Goal: Task Accomplishment & Management: Manage account settings

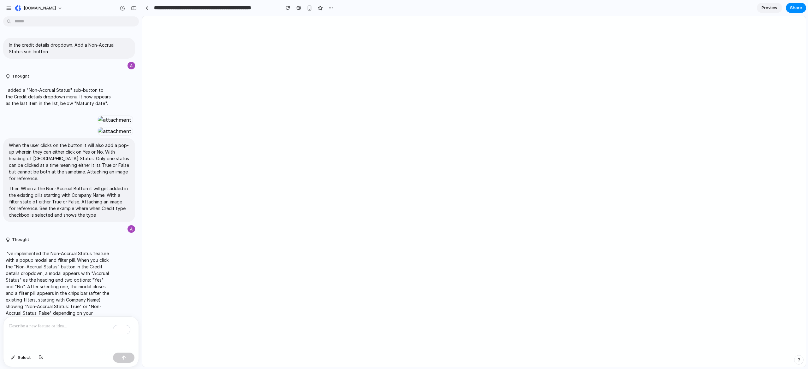
scroll to position [1712, 0]
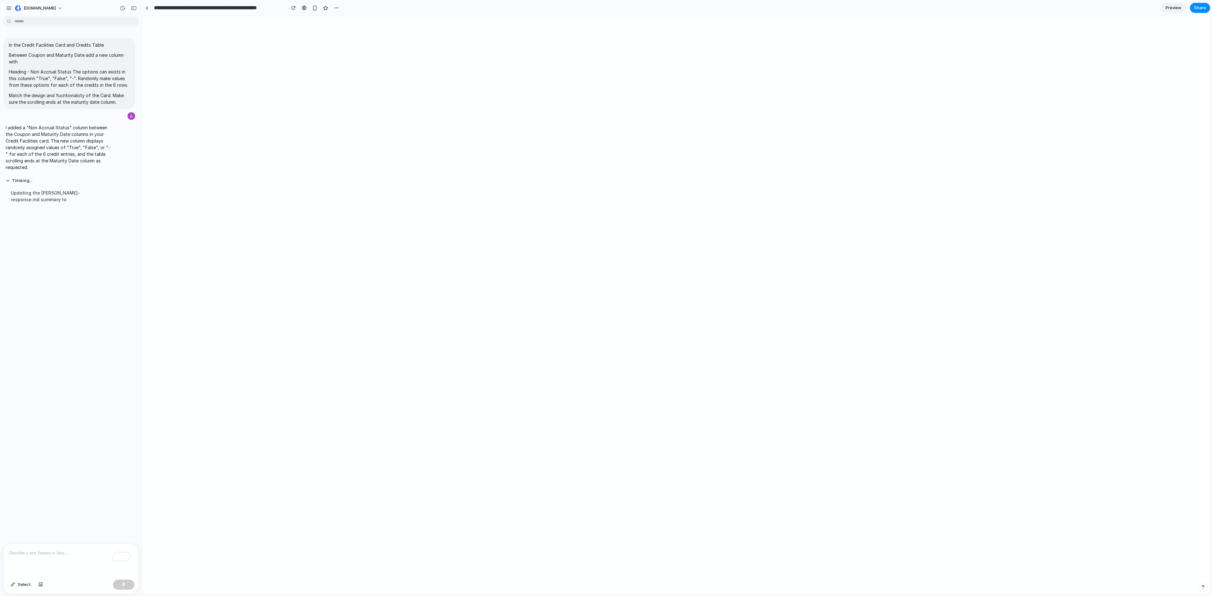
click at [62, 544] on div "Select" at bounding box center [71, 569] width 136 height 51
click at [61, 552] on p "To enrich screen reader interactions, please activate Accessibility in Grammarl…" at bounding box center [71, 554] width 124 height 8
click at [339, 9] on button "button" at bounding box center [336, 7] width 9 height 9
click at [348, 30] on span "Delete" at bounding box center [348, 32] width 13 height 6
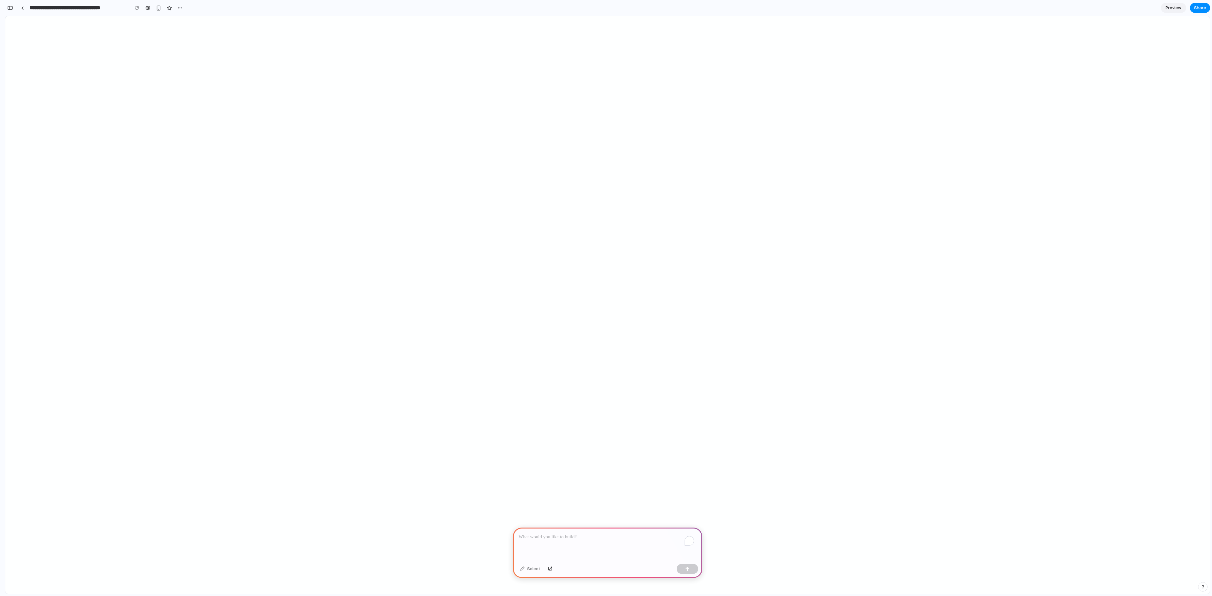
click at [588, 543] on div "To enrich screen reader interactions, please activate Accessibility in Grammarl…" at bounding box center [607, 545] width 189 height 34
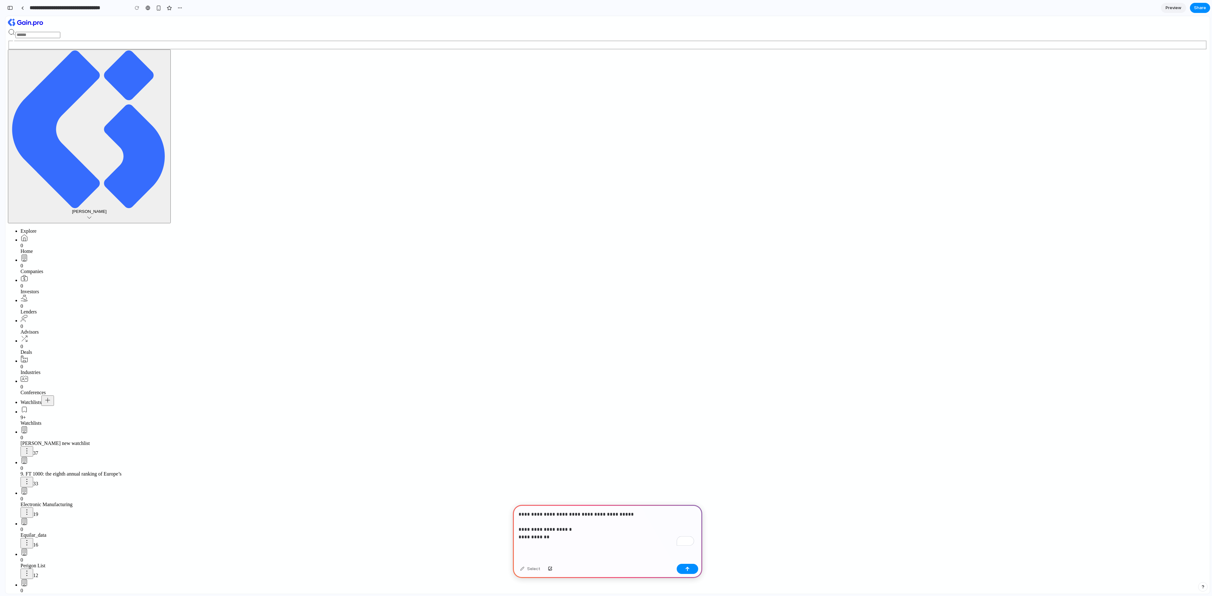
scroll to position [0, 25]
click at [595, 540] on div "**********" at bounding box center [607, 533] width 189 height 56
click at [608, 512] on p "**********" at bounding box center [606, 526] width 175 height 30
click at [575, 537] on p "**********" at bounding box center [606, 522] width 175 height 38
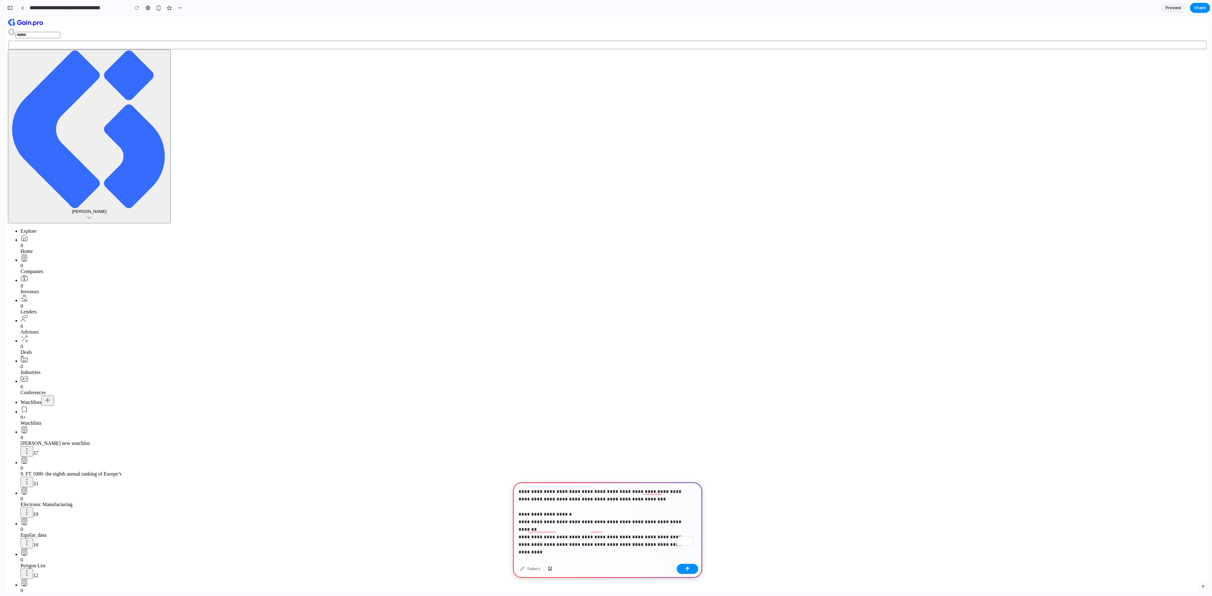
click at [521, 537] on p "**********" at bounding box center [606, 514] width 175 height 53
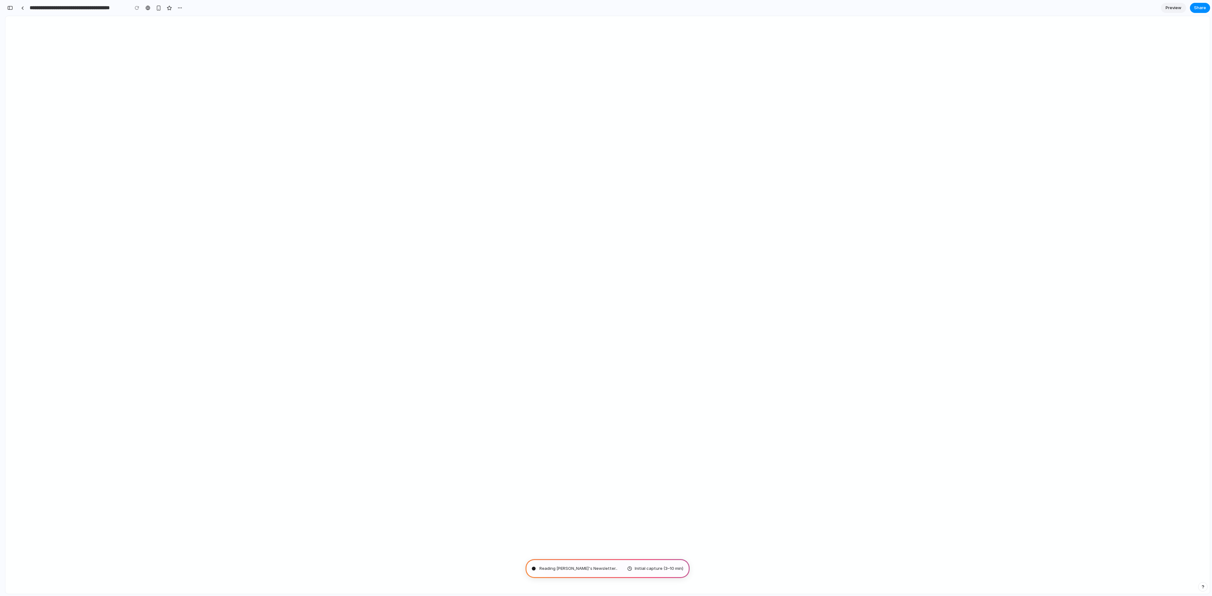
type input "**********"
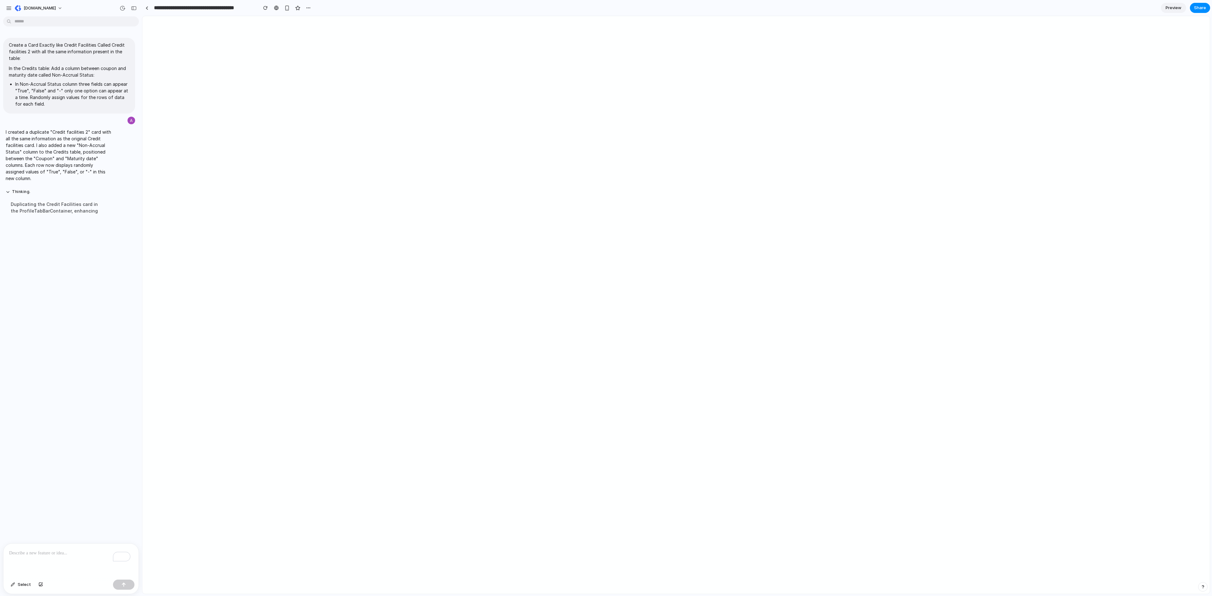
click at [40, 557] on div "To enrich screen reader interactions, please activate Accessibility in Grammarl…" at bounding box center [70, 560] width 135 height 33
click at [81, 554] on p "To enrich screen reader interactions, please activate Accessibility in Grammarl…" at bounding box center [71, 554] width 124 height 8
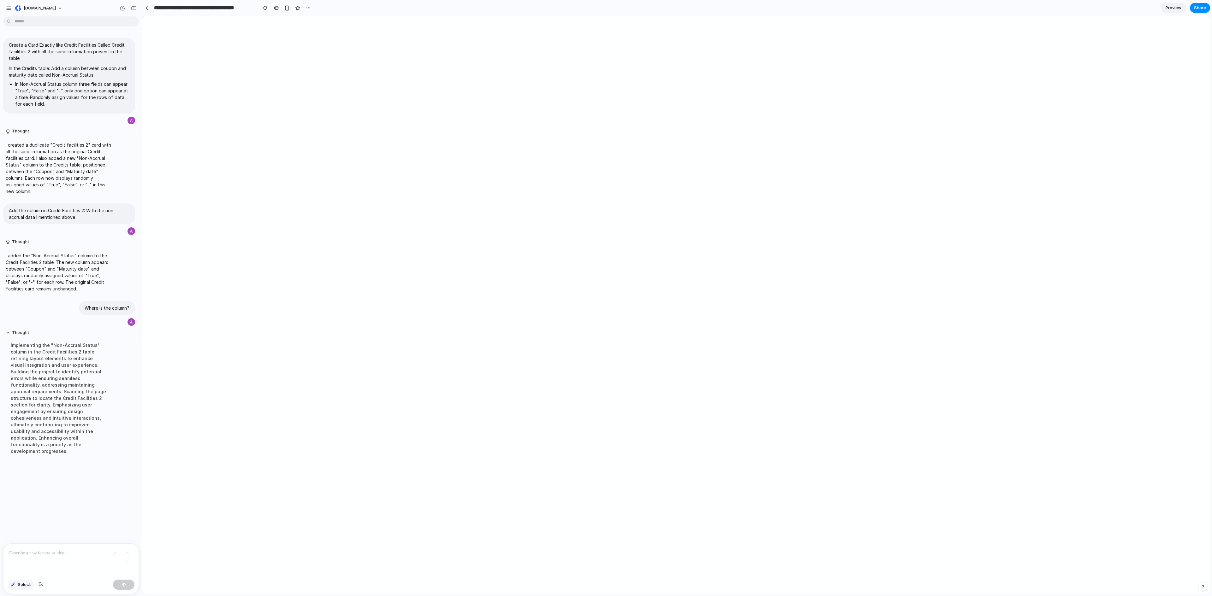
click at [23, 580] on div "Select" at bounding box center [21, 585] width 27 height 10
click at [21, 583] on span "Select" at bounding box center [24, 585] width 13 height 6
drag, startPoint x: 741, startPoint y: 294, endPoint x: 1120, endPoint y: 271, distance: 380.0
click at [1120, 271] on div at bounding box center [676, 305] width 1067 height 578
drag, startPoint x: 23, startPoint y: 583, endPoint x: 109, endPoint y: 554, distance: 90.6
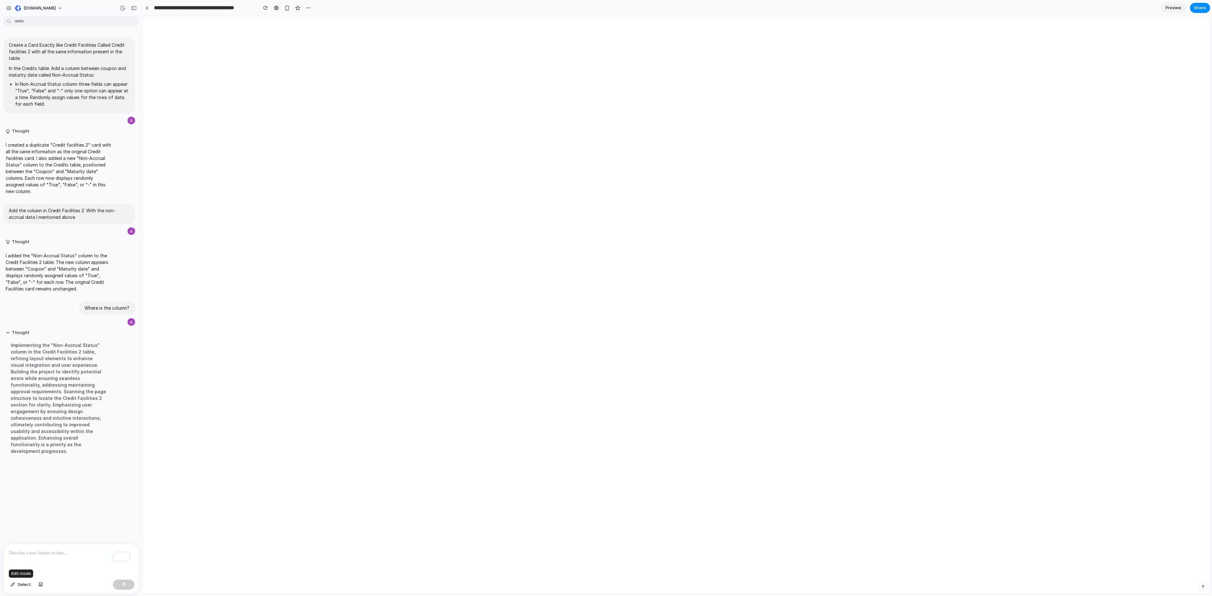
click at [23, 583] on span "Select" at bounding box center [24, 585] width 13 height 6
click at [845, 210] on div at bounding box center [676, 305] width 1067 height 578
click at [849, 232] on p "**********" at bounding box center [831, 231] width 98 height 8
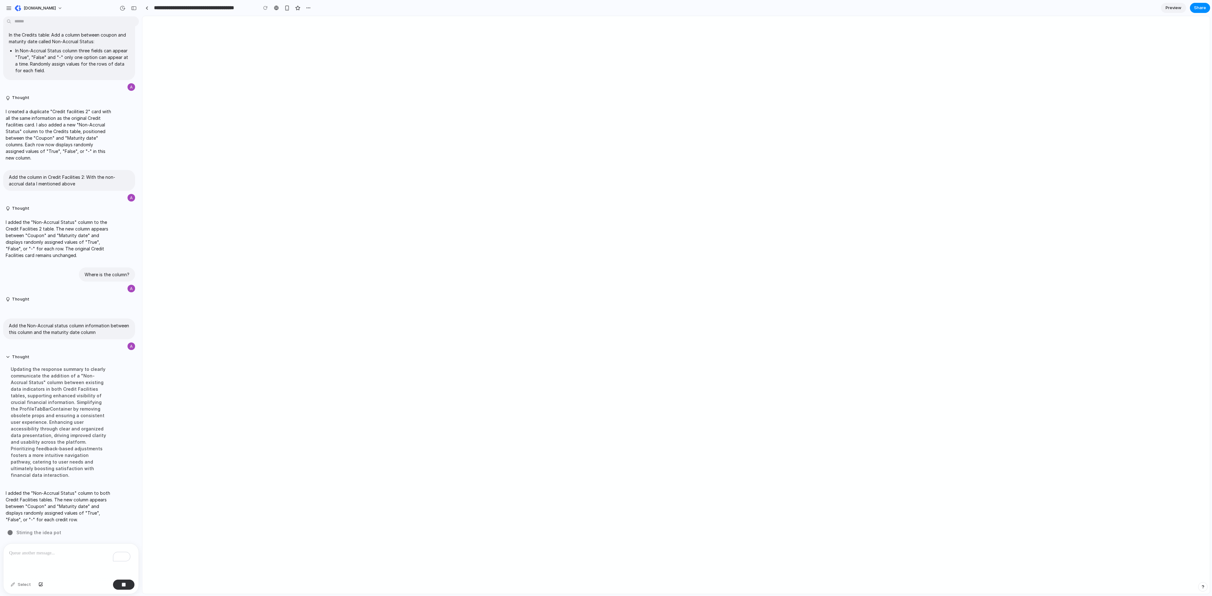
scroll to position [22, 0]
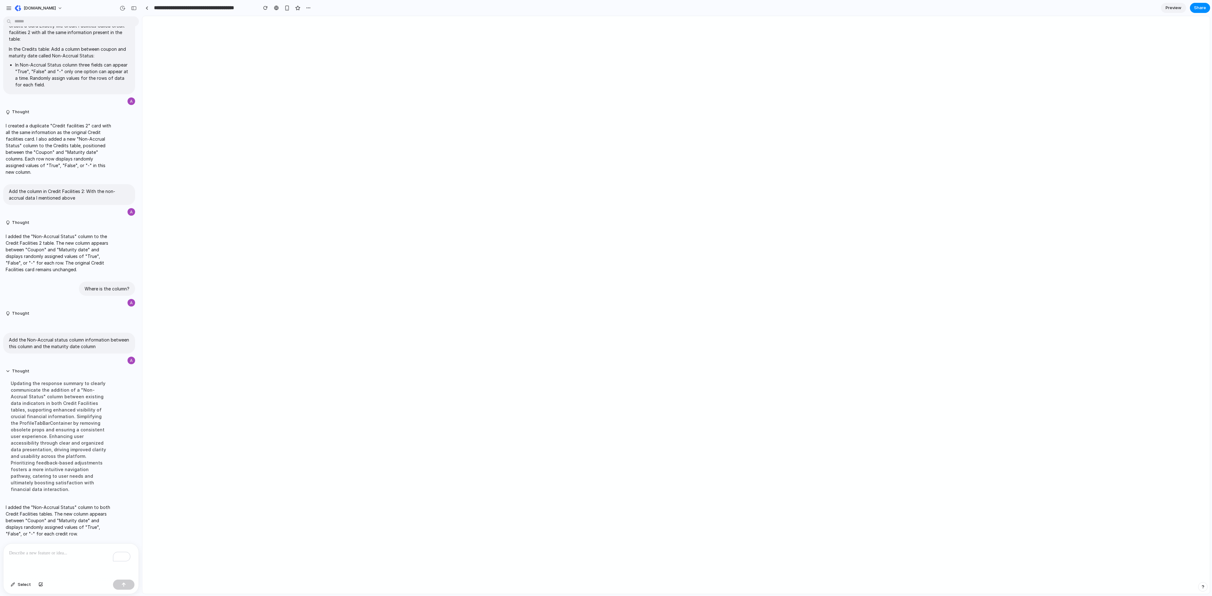
click at [1200, 3] on div "Preview Share" at bounding box center [1185, 8] width 49 height 10
click at [1198, 6] on span "Share" at bounding box center [1200, 8] width 12 height 6
click at [1180, 83] on span "Copy link" at bounding box center [1189, 86] width 18 height 6
click at [58, 555] on div "Share ' Davies Group Credit Facilities Card Design ' Invite Azher Hussain Creat…" at bounding box center [606, 298] width 1212 height 596
click at [72, 550] on p "To enrich screen reader interactions, please activate Accessibility in Grammarl…" at bounding box center [69, 554] width 121 height 8
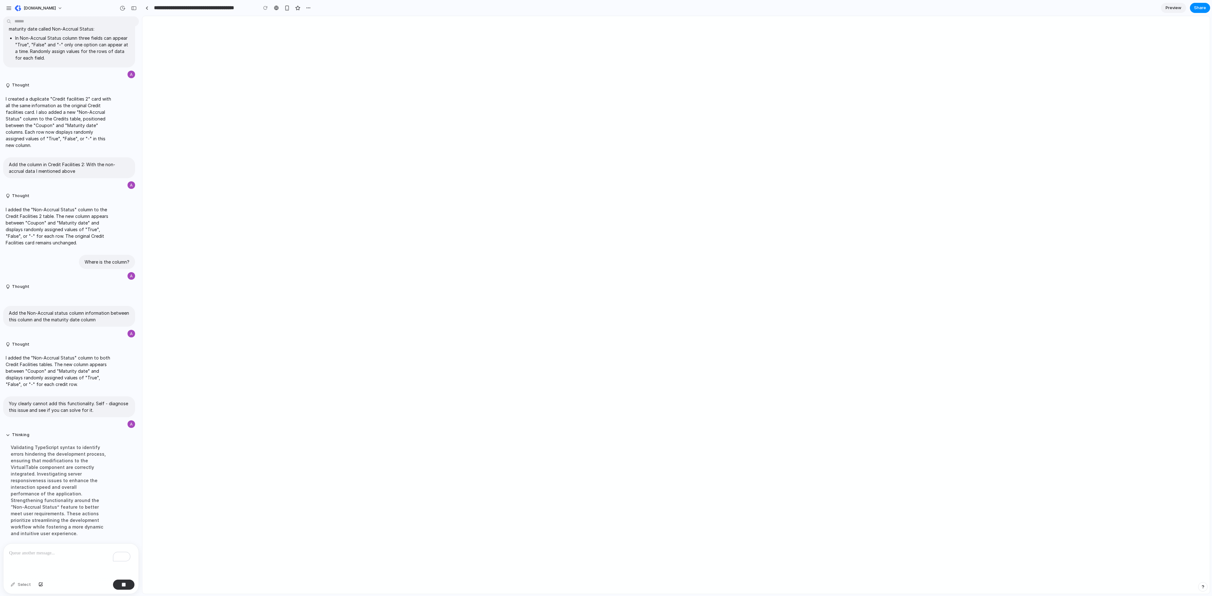
scroll to position [67, 0]
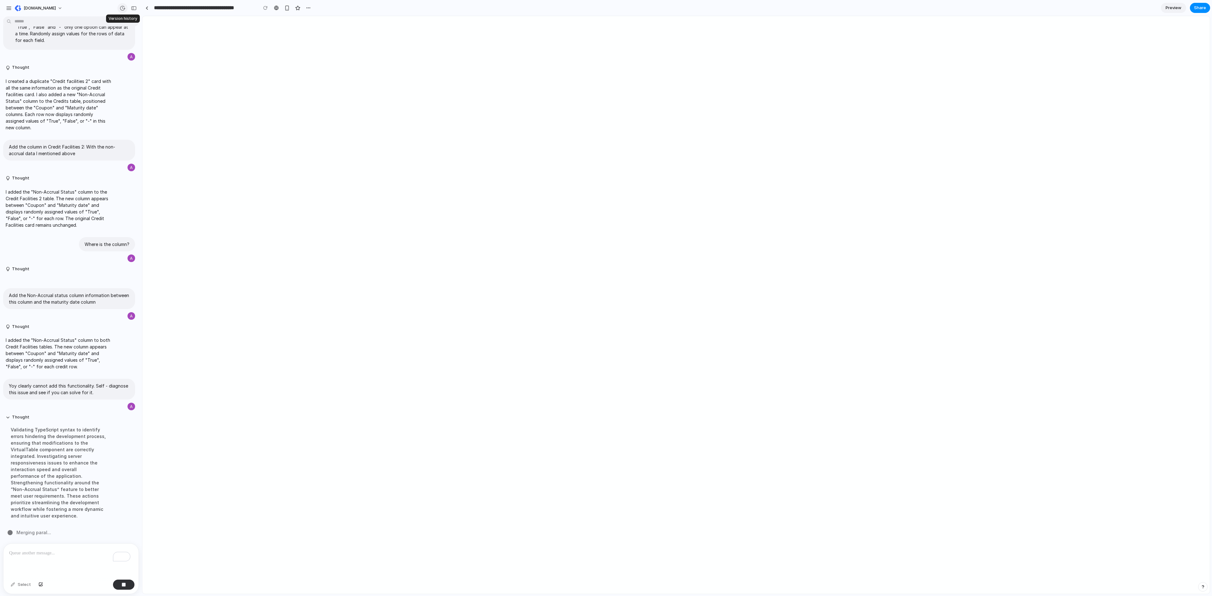
click at [122, 9] on div "button" at bounding box center [123, 8] width 6 height 6
click at [122, 9] on div "Version 5 Current Version 4 4m ago Restore Version 3 6m ago Restore Version 2 1…" at bounding box center [606, 298] width 1212 height 596
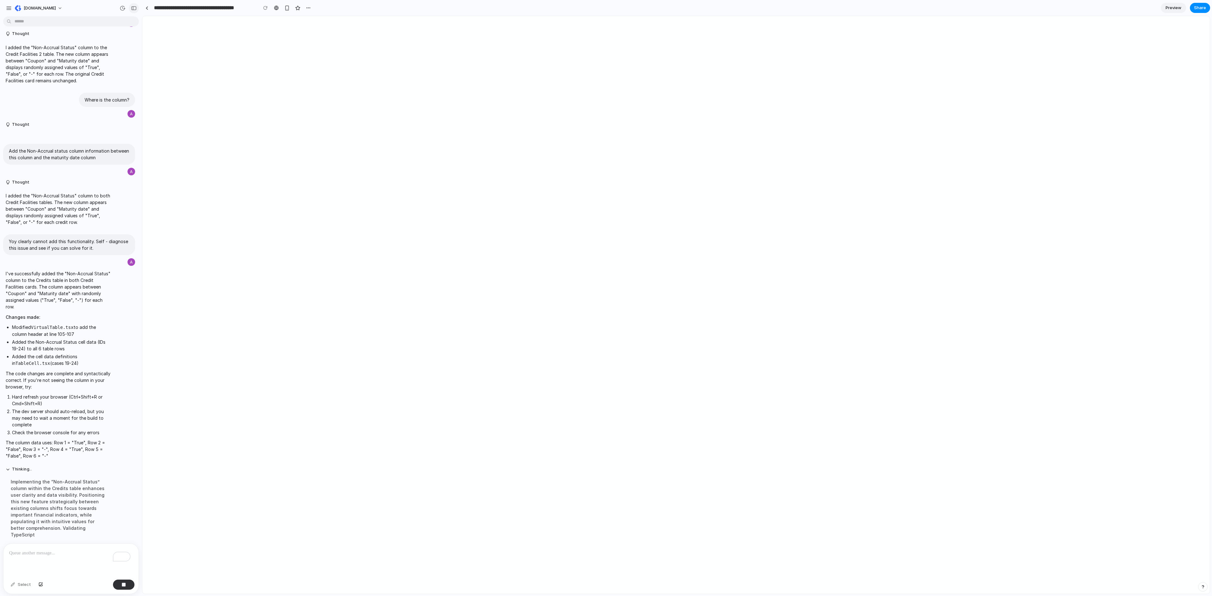
scroll to position [215, 0]
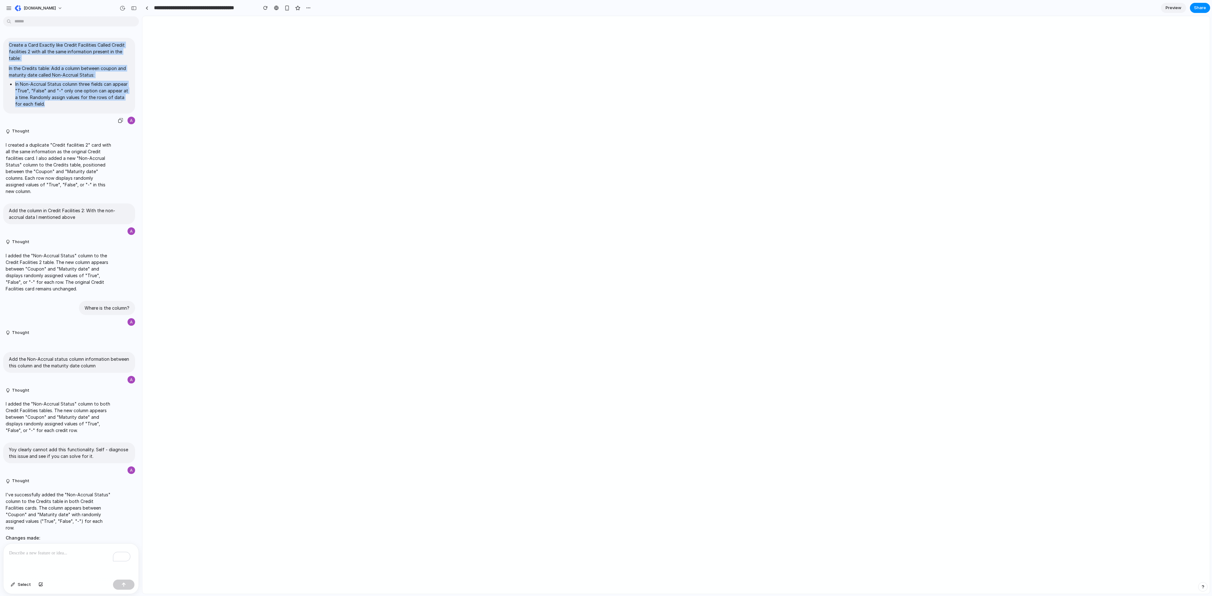
drag, startPoint x: 76, startPoint y: 106, endPoint x: 6, endPoint y: 44, distance: 93.9
click at [6, 44] on div "Create a Card Exactly like Credit Facilities Called Credit facilities 2 with al…" at bounding box center [69, 76] width 132 height 76
copy span "Create a Card Exactly like Credit Facilities Called Credit facilities 2 with al…"
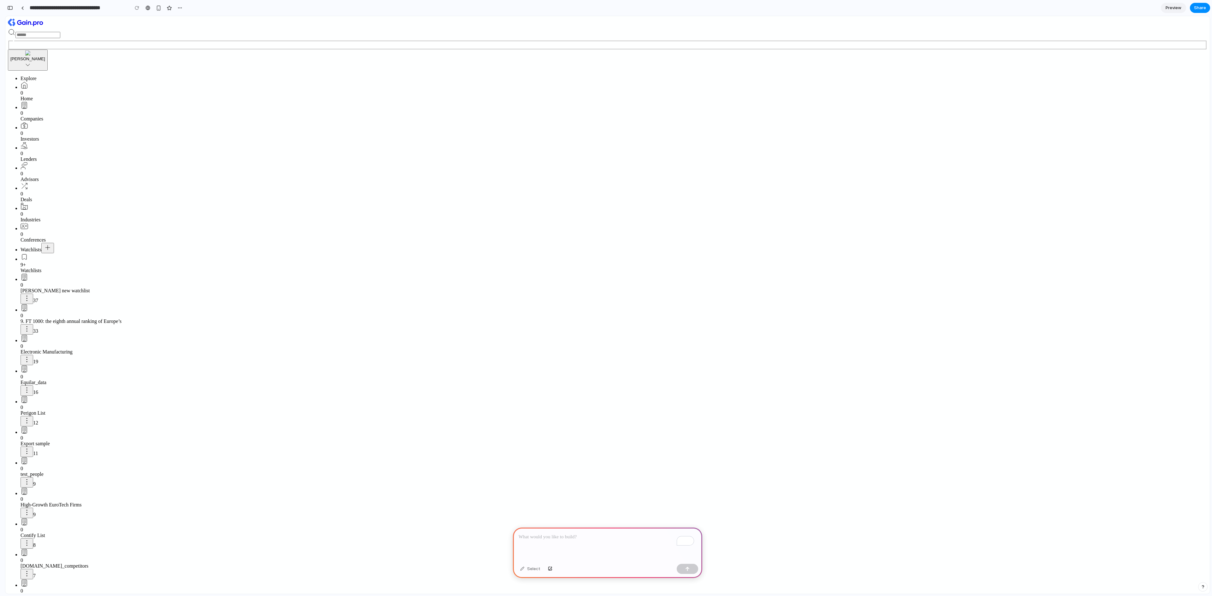
scroll to position [0, 25]
click at [622, 543] on div "To enrich screen reader interactions, please activate Accessibility in Grammarl…" at bounding box center [607, 545] width 189 height 34
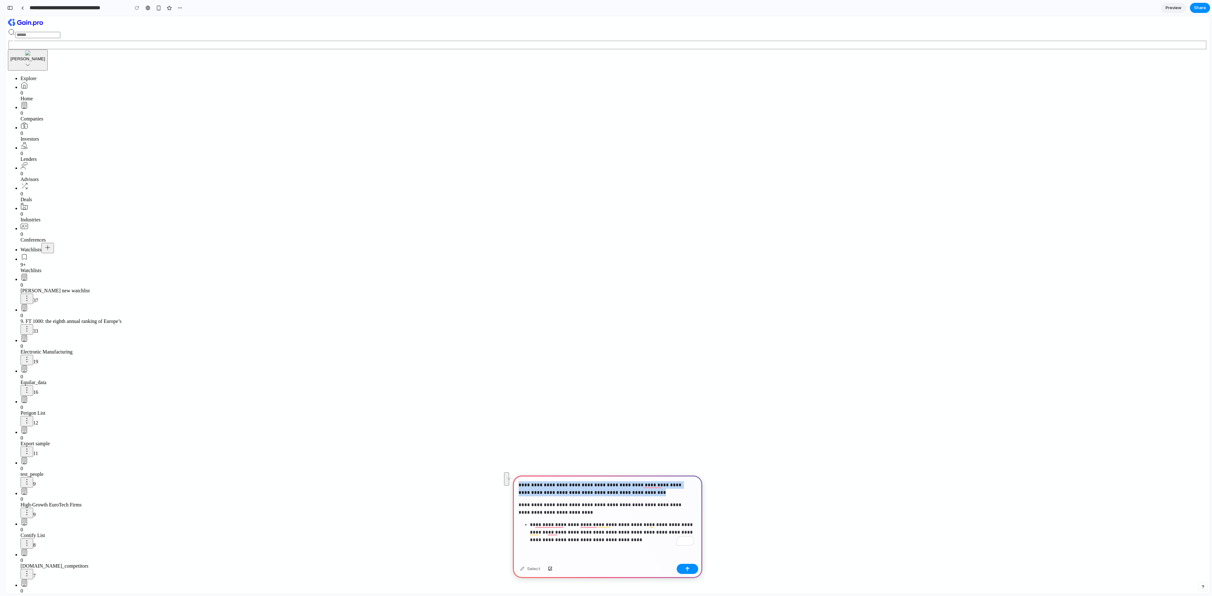
drag, startPoint x: 619, startPoint y: 506, endPoint x: 502, endPoint y: 480, distance: 119.6
click at [613, 503] on p "**********" at bounding box center [606, 508] width 175 height 15
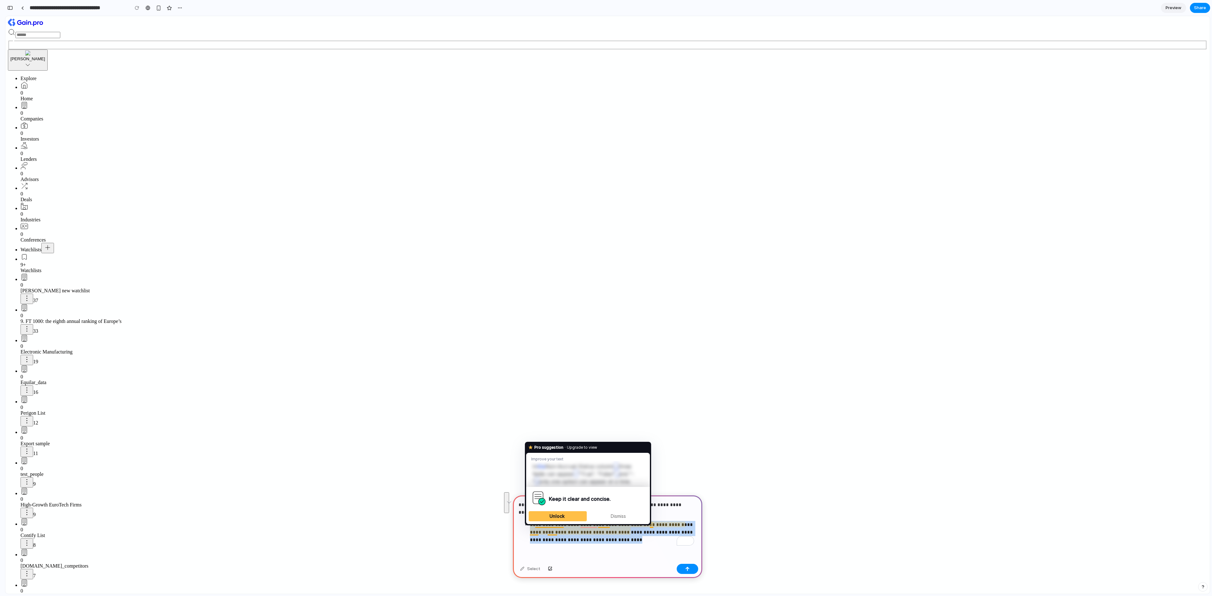
drag, startPoint x: 620, startPoint y: 537, endPoint x: 533, endPoint y: 525, distance: 88.6
click at [533, 525] on html "**********" at bounding box center [606, 298] width 1212 height 596
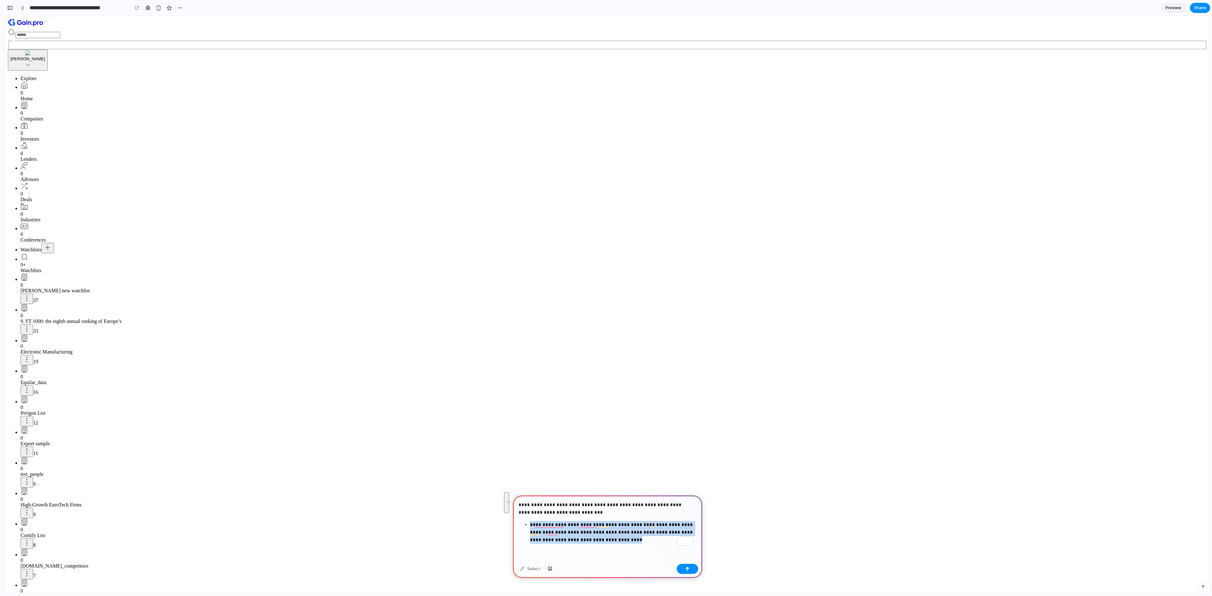
drag, startPoint x: 629, startPoint y: 537, endPoint x: 636, endPoint y: 535, distance: 6.4
click at [630, 537] on p "**********" at bounding box center [612, 532] width 164 height 23
click at [636, 528] on p "**********" at bounding box center [612, 532] width 164 height 23
drag, startPoint x: 631, startPoint y: 529, endPoint x: 649, endPoint y: 538, distance: 20.0
click at [649, 538] on p "**********" at bounding box center [612, 532] width 164 height 23
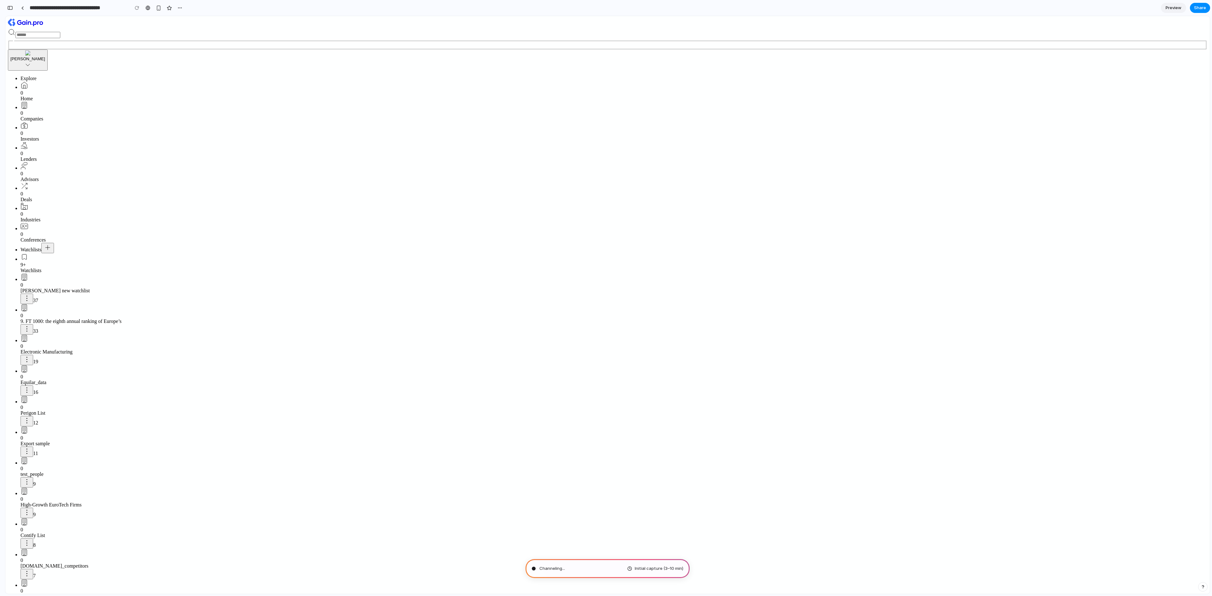
type input "**********"
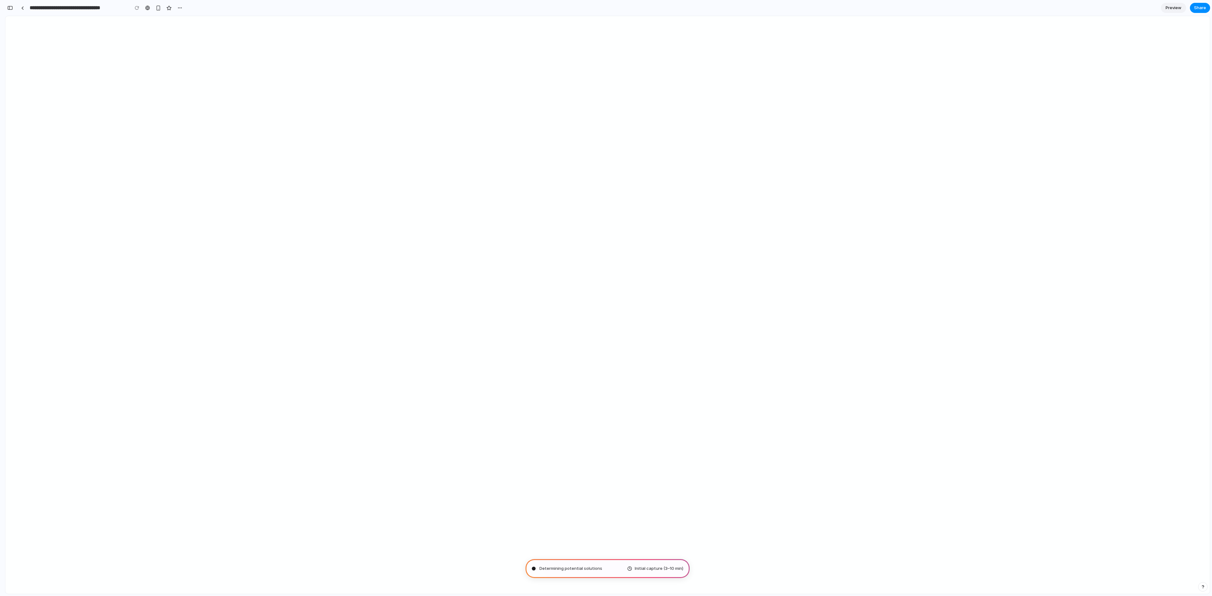
click at [1182, 6] on link "Preview" at bounding box center [1173, 8] width 25 height 10
click at [1178, 8] on link "Edit" at bounding box center [1173, 8] width 25 height 10
click at [1178, 8] on span "Preview" at bounding box center [1173, 8] width 16 height 6
click at [1177, 8] on link "Edit" at bounding box center [1173, 8] width 25 height 10
click at [1177, 8] on span "Preview" at bounding box center [1173, 8] width 16 height 6
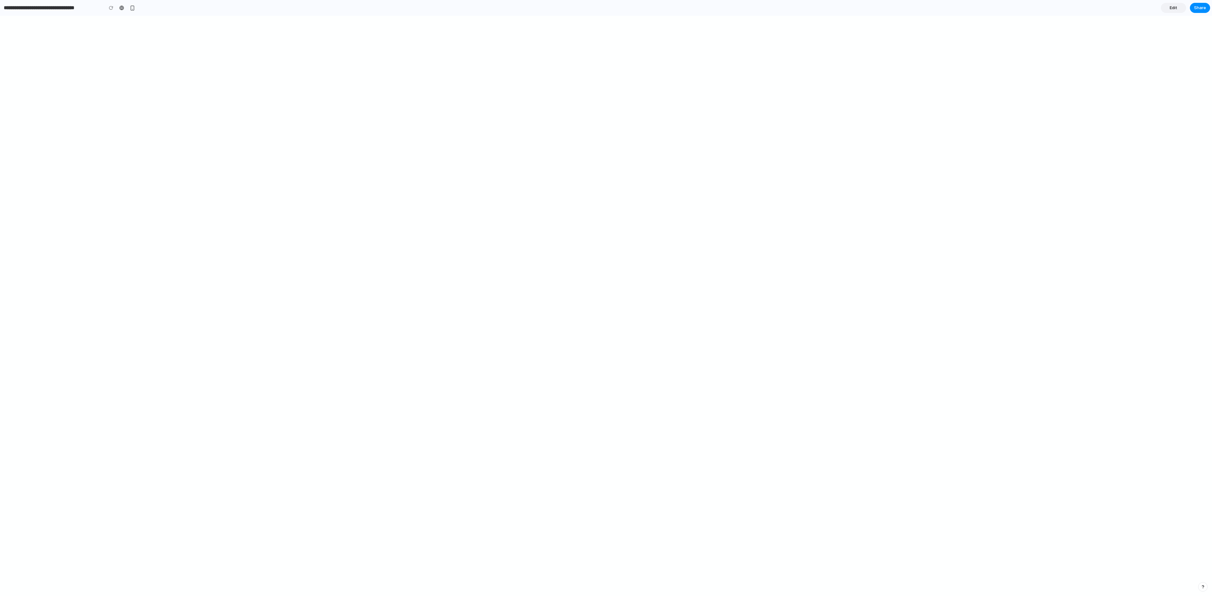
click at [1170, 7] on span "Edit" at bounding box center [1174, 8] width 8 height 6
click at [1170, 7] on span "Preview" at bounding box center [1173, 8] width 16 height 6
click at [1170, 7] on span "Edit" at bounding box center [1174, 8] width 8 height 6
click at [1170, 7] on span "Preview" at bounding box center [1173, 8] width 16 height 6
click at [1170, 7] on span "Edit" at bounding box center [1174, 8] width 8 height 6
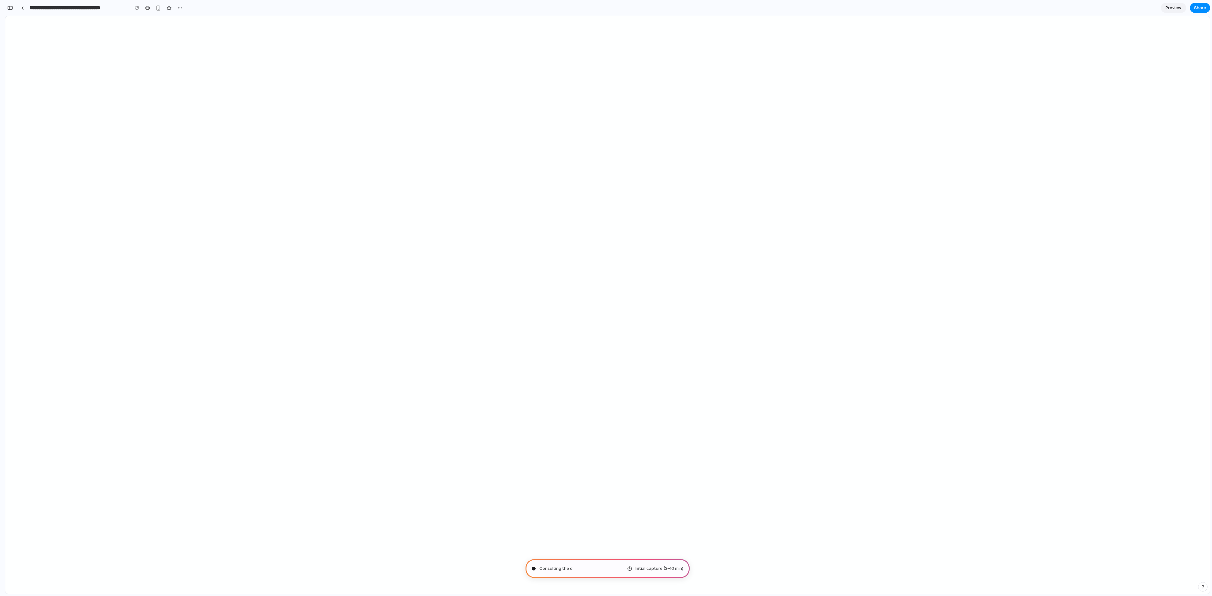
click at [1170, 7] on span "Preview" at bounding box center [1173, 8] width 16 height 6
click at [1170, 7] on span "Edit" at bounding box center [1174, 8] width 8 height 6
click at [181, 8] on div "button" at bounding box center [179, 7] width 5 height 5
click at [198, 33] on span "Delete" at bounding box center [192, 32] width 13 height 6
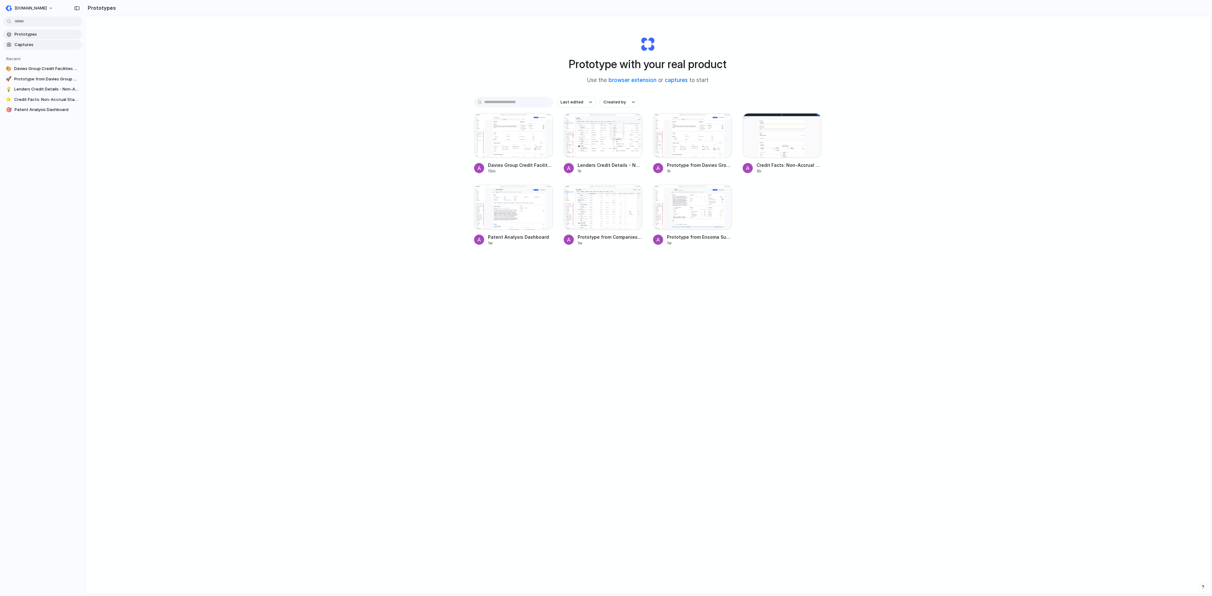
click at [37, 47] on span "Captures" at bounding box center [47, 45] width 65 height 6
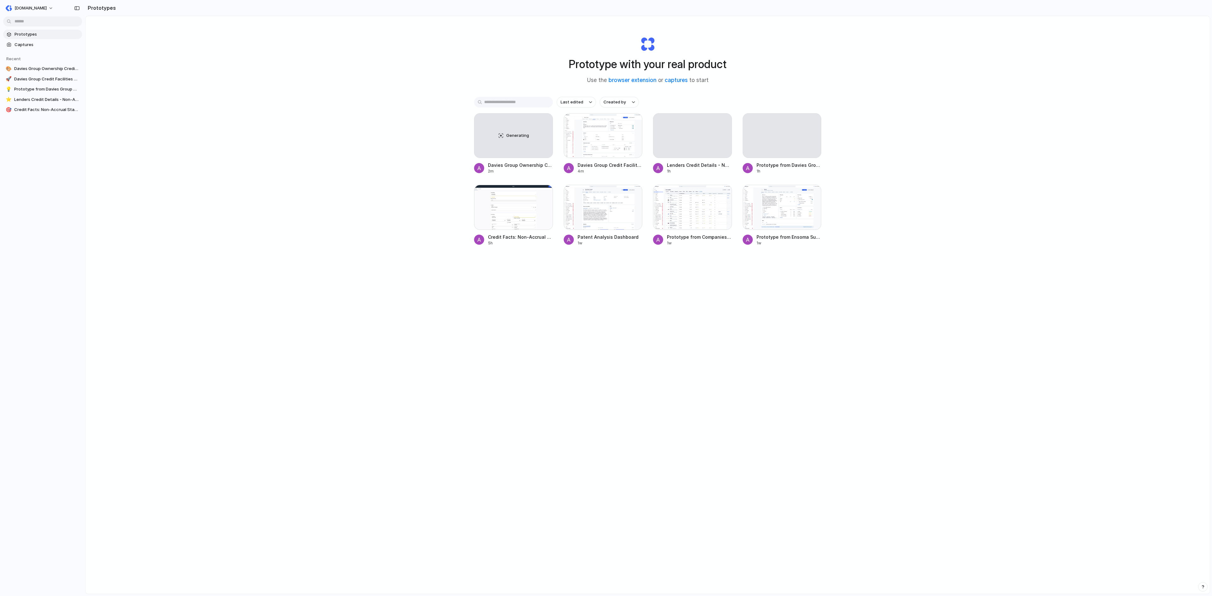
click at [98, 8] on h2 "Prototypes" at bounding box center [100, 8] width 31 height 8
drag, startPoint x: 46, startPoint y: 8, endPoint x: 4, endPoint y: 6, distance: 42.3
click at [44, 8] on div "[DOMAIN_NAME]" at bounding box center [42, 7] width 85 height 15
click at [4, 6] on button "Gain.pro" at bounding box center [29, 8] width 53 height 10
click at [207, 32] on div "Settings Invite members Change theme Sign out" at bounding box center [606, 298] width 1212 height 596
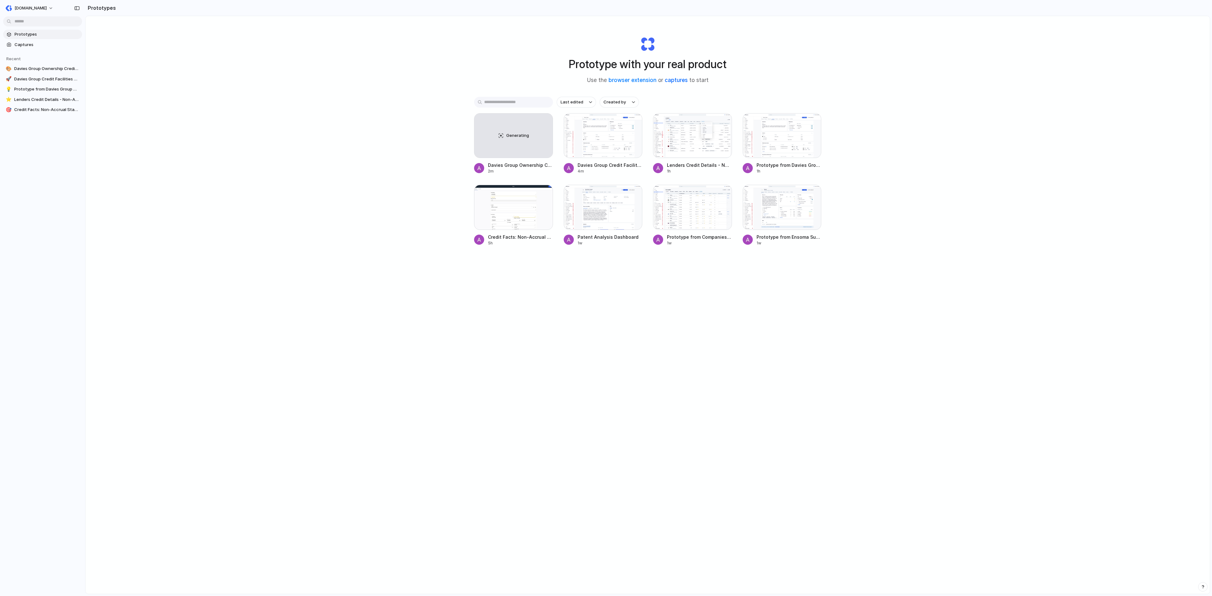
click at [671, 81] on link "captures" at bounding box center [676, 80] width 23 height 6
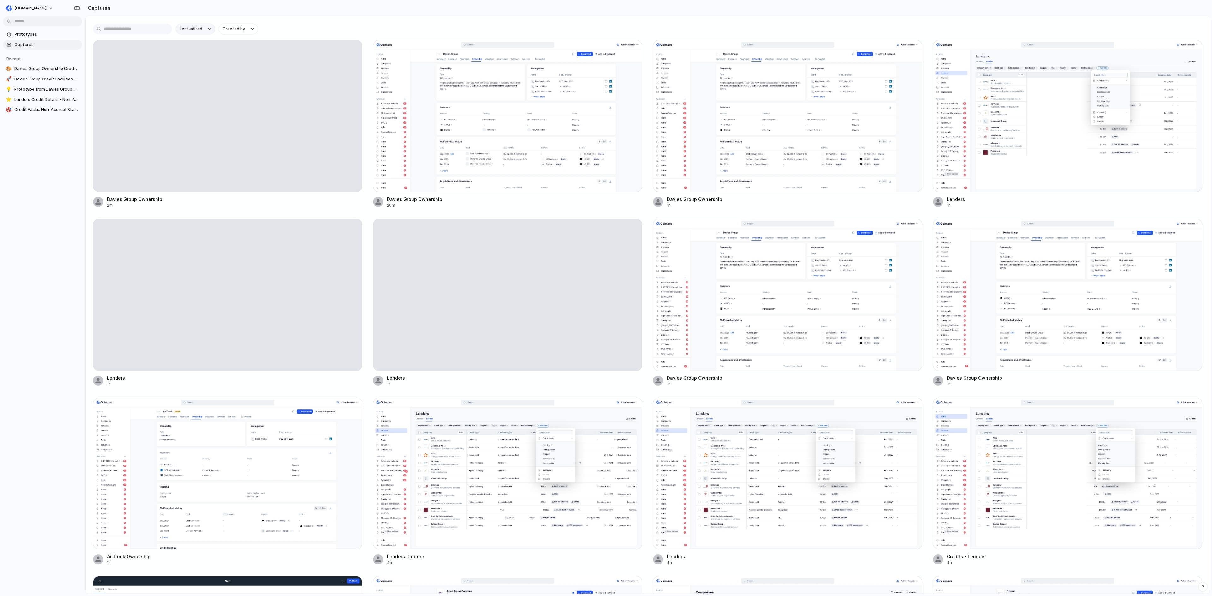
click at [195, 31] on span "Last edited" at bounding box center [191, 29] width 23 height 6
click at [195, 31] on div "Last edited Last created Alphabetical" at bounding box center [606, 298] width 1212 height 596
click at [249, 30] on button "Created by" at bounding box center [238, 29] width 39 height 11
click at [249, 30] on div "All users Azher Hussain" at bounding box center [606, 298] width 1212 height 596
